Goal: Transaction & Acquisition: Download file/media

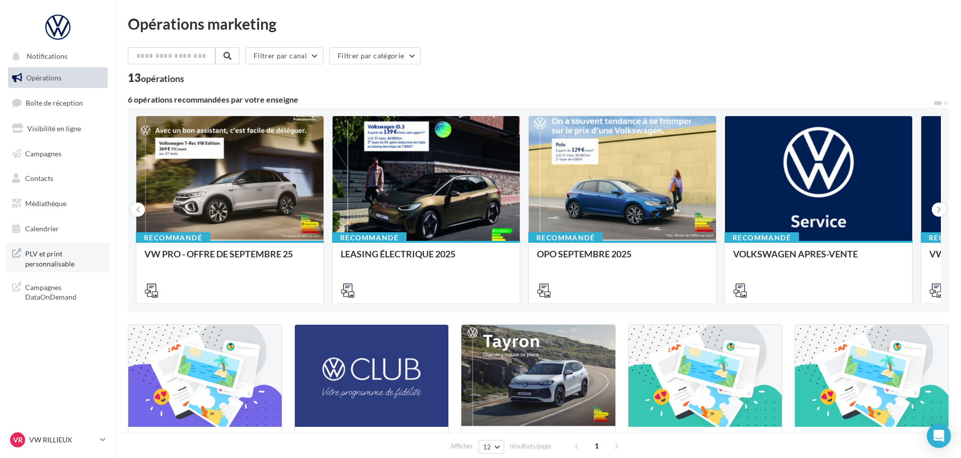
click at [46, 253] on span "PLV et print personnalisable" at bounding box center [64, 258] width 78 height 22
click at [61, 198] on link "Médiathèque" at bounding box center [58, 203] width 104 height 21
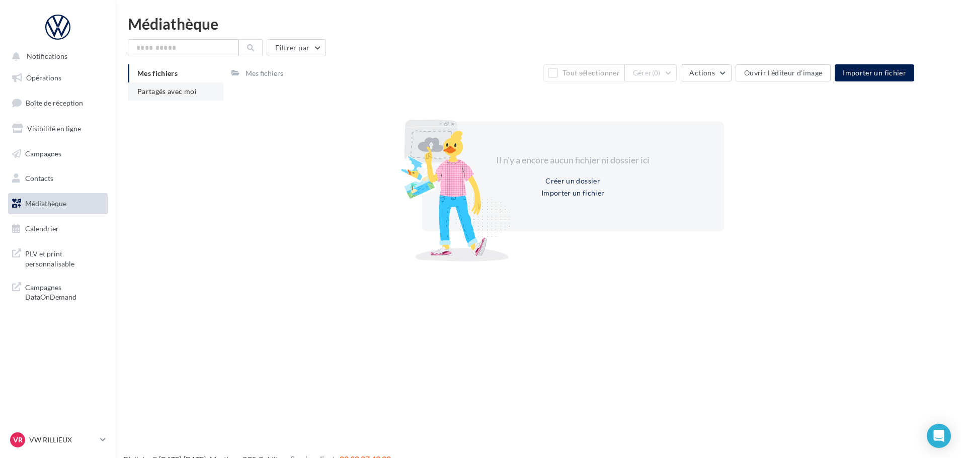
click at [169, 88] on span "Partagés avec moi" at bounding box center [166, 91] width 59 height 9
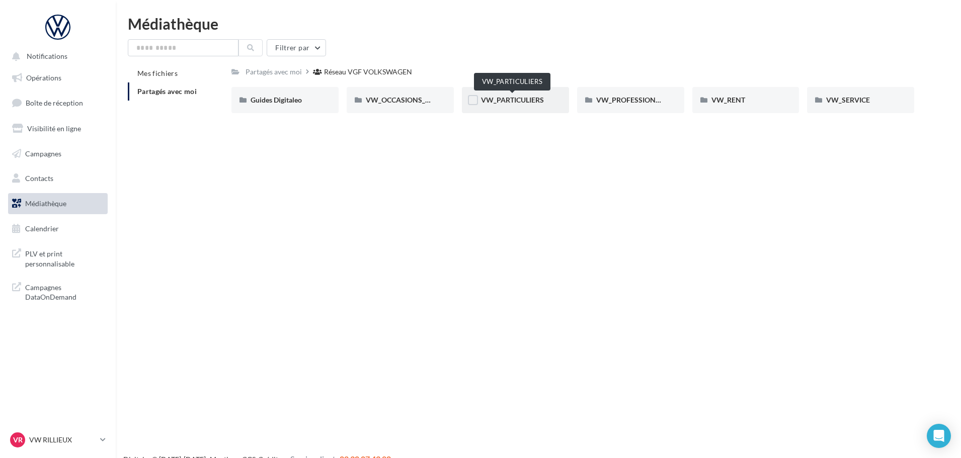
click at [495, 103] on span "VW_PARTICULIERS" at bounding box center [512, 100] width 63 height 9
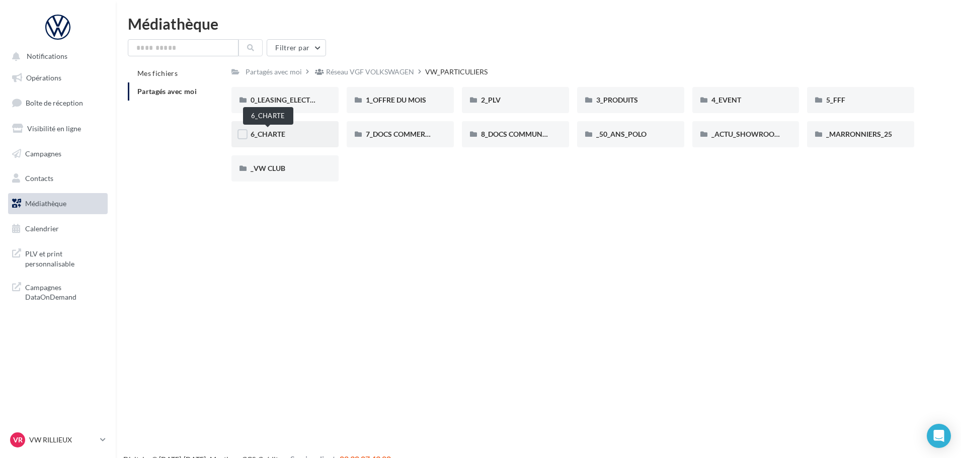
click at [282, 132] on span "6_CHARTE" at bounding box center [268, 134] width 35 height 9
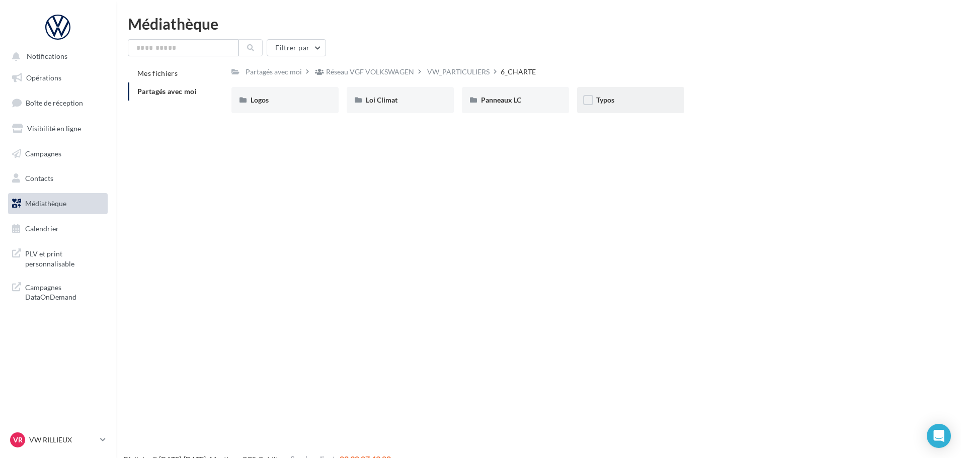
click at [628, 97] on div "Typos" at bounding box center [630, 100] width 69 height 10
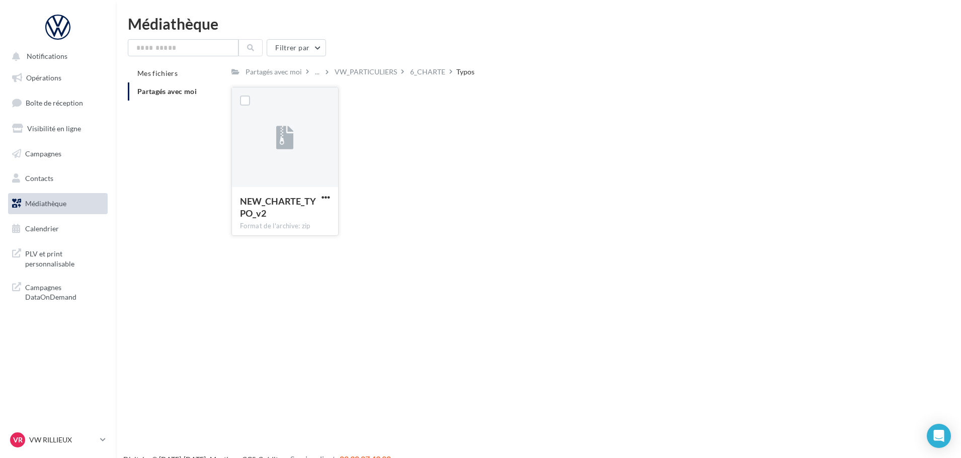
click at [330, 198] on button "button" at bounding box center [325, 198] width 13 height 10
click at [327, 222] on button "Télécharger" at bounding box center [281, 217] width 101 height 26
